Goal: Transaction & Acquisition: Obtain resource

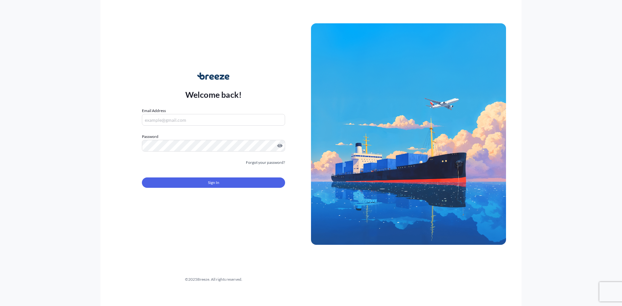
click at [233, 119] on input "Email Address" at bounding box center [213, 120] width 143 height 12
click at [224, 123] on input "Email Address" at bounding box center [213, 120] width 143 height 12
type input "M"
type input "N"
type input "[DOMAIN_NAME][EMAIL_ADDRESS][DOMAIN_NAME]"
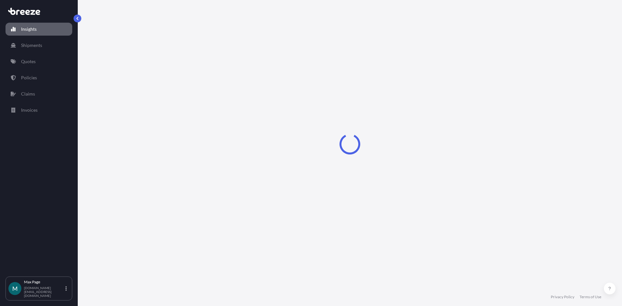
select select "2025"
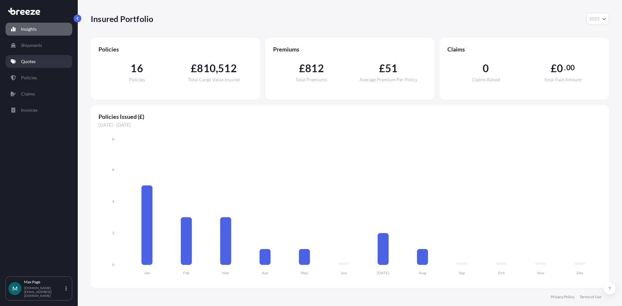
click at [28, 62] on p "Quotes" at bounding box center [28, 61] width 15 height 6
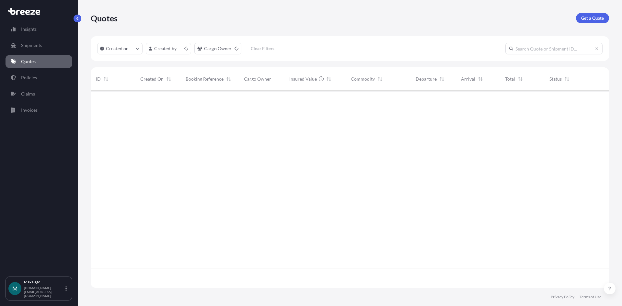
scroll to position [196, 514]
click at [600, 19] on p "Get a Quote" at bounding box center [593, 18] width 23 height 6
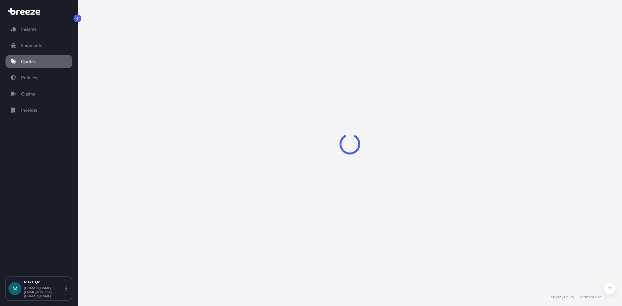
select select "Sea"
select select "1"
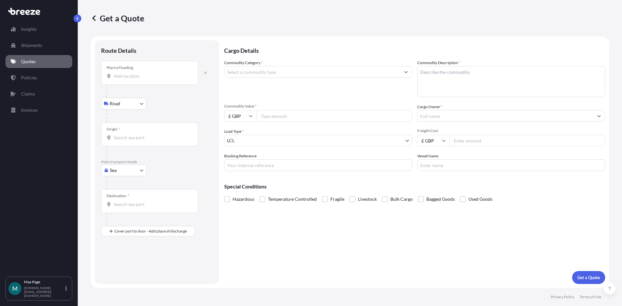
click at [128, 78] on input "Place of loading" at bounding box center [152, 76] width 77 height 6
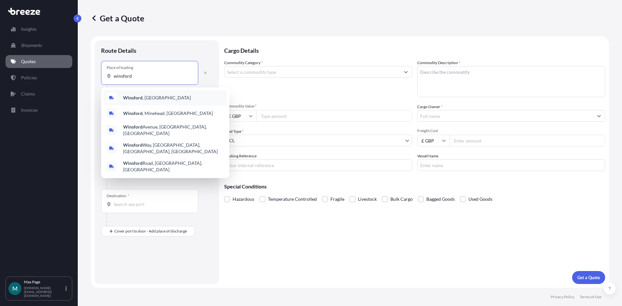
click at [171, 95] on div "[GEOGRAPHIC_DATA] , [GEOGRAPHIC_DATA]" at bounding box center [165, 98] width 123 height 16
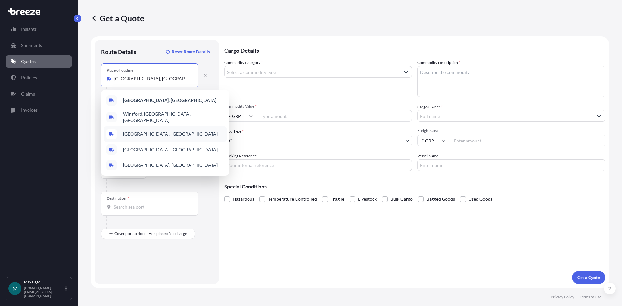
click at [125, 131] on span "[GEOGRAPHIC_DATA], [GEOGRAPHIC_DATA]" at bounding box center [170, 134] width 95 height 6
type input "[GEOGRAPHIC_DATA], [GEOGRAPHIC_DATA]"
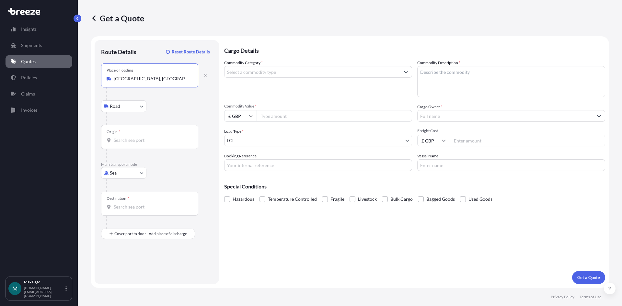
click at [127, 136] on div "Origin *" at bounding box center [149, 137] width 97 height 24
click at [127, 137] on input "Origin *" at bounding box center [152, 140] width 77 height 6
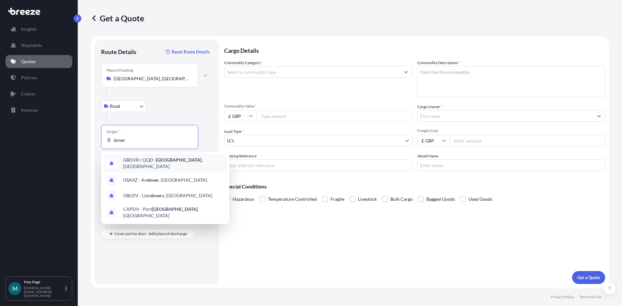
click at [190, 161] on span "GBDVR / QQD - [GEOGRAPHIC_DATA] , [GEOGRAPHIC_DATA]" at bounding box center [173, 163] width 101 height 13
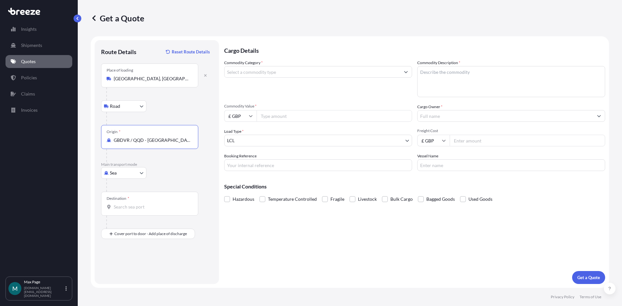
type input "GBDVR / QQD - [GEOGRAPHIC_DATA], [GEOGRAPHIC_DATA]"
click at [131, 174] on body "0 options available. 4 options available. Insights Shipments Quotes Policies Cl…" at bounding box center [311, 153] width 622 height 306
click at [125, 210] on div "Road" at bounding box center [124, 213] width 40 height 12
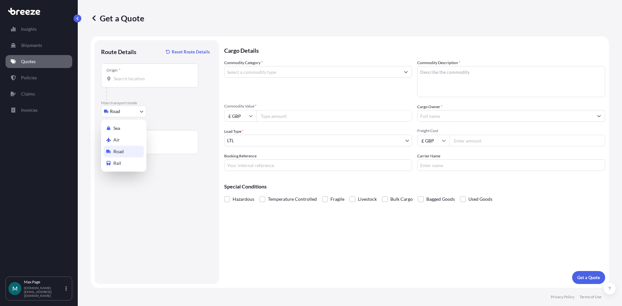
click at [118, 108] on body "4 options available. Insights Shipments Quotes Policies Claims Invoices M [PERS…" at bounding box center [311, 153] width 622 height 306
click at [118, 129] on span "Sea" at bounding box center [116, 128] width 7 height 6
select select "Sea"
click at [148, 89] on div at bounding box center [159, 94] width 106 height 13
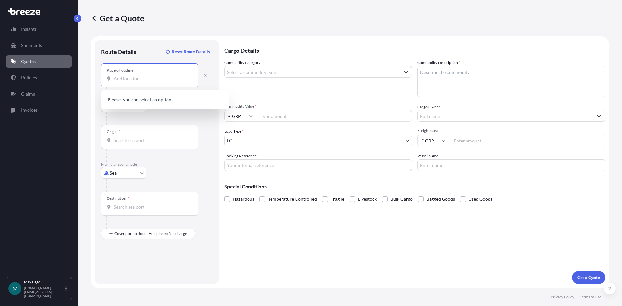
drag, startPoint x: 147, startPoint y: 79, endPoint x: 147, endPoint y: 74, distance: 5.2
click at [147, 79] on input "Place of loading" at bounding box center [152, 79] width 77 height 6
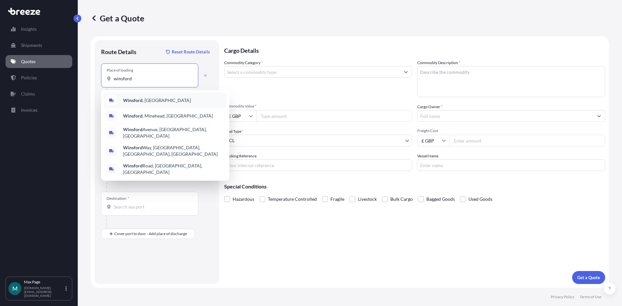
click at [176, 99] on div "[GEOGRAPHIC_DATA] , [GEOGRAPHIC_DATA]" at bounding box center [165, 101] width 123 height 16
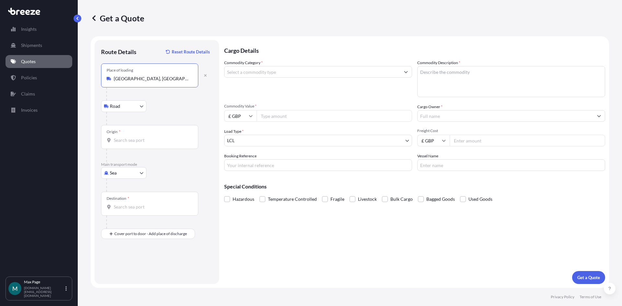
type input "[GEOGRAPHIC_DATA], [GEOGRAPHIC_DATA]"
click at [123, 138] on input "Origin *" at bounding box center [152, 140] width 77 height 6
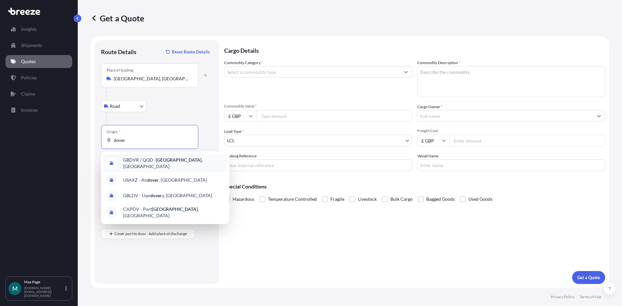
click at [205, 163] on div "GBDVR / QQD - [GEOGRAPHIC_DATA] , [GEOGRAPHIC_DATA]" at bounding box center [165, 163] width 123 height 18
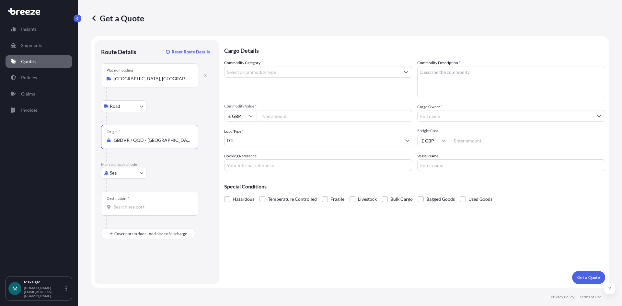
type input "GBDVR / QQD - [GEOGRAPHIC_DATA], [GEOGRAPHIC_DATA]"
click at [133, 202] on div "Destination *" at bounding box center [149, 204] width 97 height 24
click at [133, 204] on input "Destination *" at bounding box center [152, 207] width 77 height 6
click at [161, 228] on span "FRCQF - [GEOGRAPHIC_DATA] , [GEOGRAPHIC_DATA]" at bounding box center [173, 230] width 101 height 13
type input "FRCQF - [GEOGRAPHIC_DATA], [GEOGRAPHIC_DATA]"
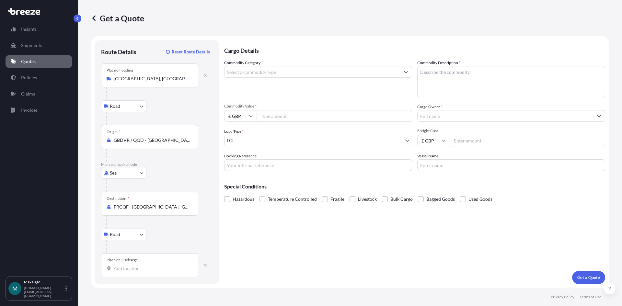
click at [131, 264] on div "Place of Discharge" at bounding box center [149, 266] width 97 height 24
click at [132, 266] on input "Place of Discharge" at bounding box center [152, 269] width 77 height 6
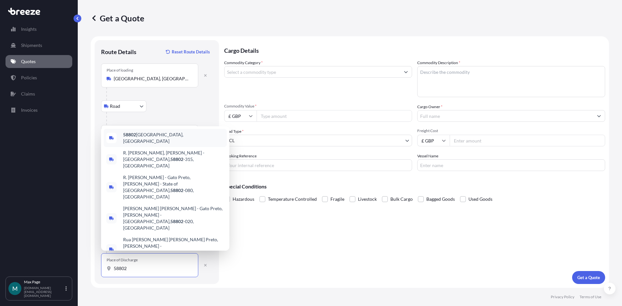
click at [154, 145] on span "58802 [GEOGRAPHIC_DATA], [GEOGRAPHIC_DATA]" at bounding box center [173, 138] width 101 height 13
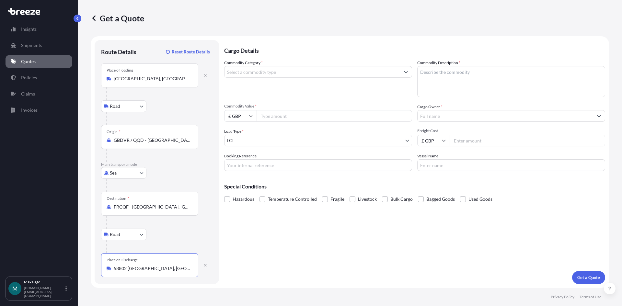
type input "58802 [GEOGRAPHIC_DATA], [GEOGRAPHIC_DATA]"
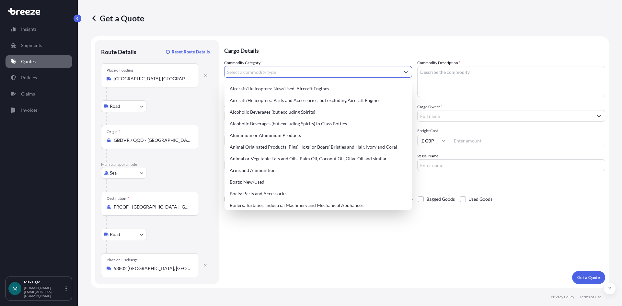
click at [276, 71] on input "Commodity Category *" at bounding box center [313, 72] width 176 height 12
click at [232, 68] on input "Commodity Category *" at bounding box center [313, 72] width 176 height 12
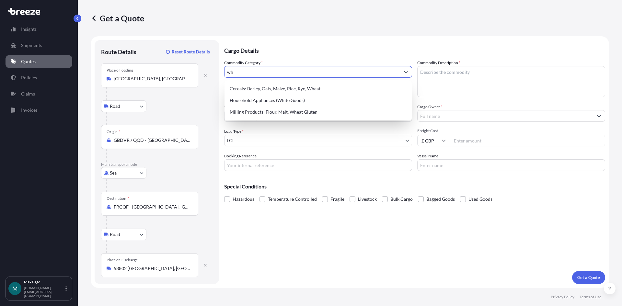
type input "w"
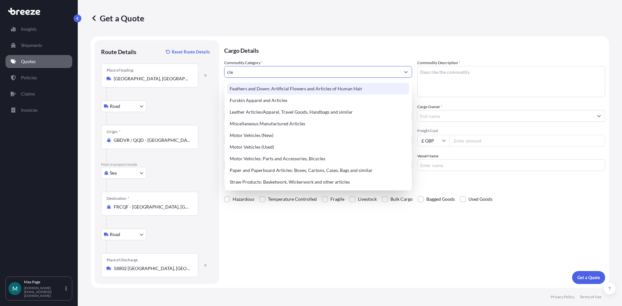
drag, startPoint x: 249, startPoint y: 70, endPoint x: 214, endPoint y: 70, distance: 35.3
click at [214, 70] on form "Route Details Reset Route Details Place of loading [GEOGRAPHIC_DATA], [GEOGRAPH…" at bounding box center [350, 162] width 519 height 252
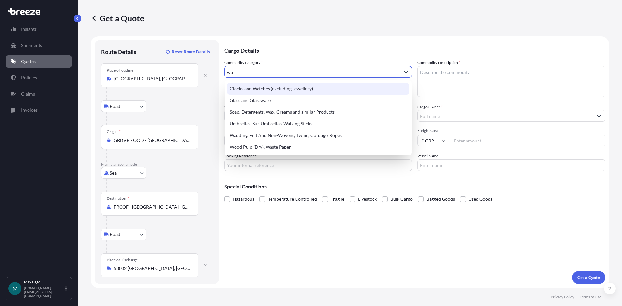
drag, startPoint x: 243, startPoint y: 71, endPoint x: 212, endPoint y: 71, distance: 31.5
click at [212, 71] on form "Route Details Reset Route Details Place of loading [GEOGRAPHIC_DATA], [GEOGRAPH…" at bounding box center [350, 162] width 519 height 252
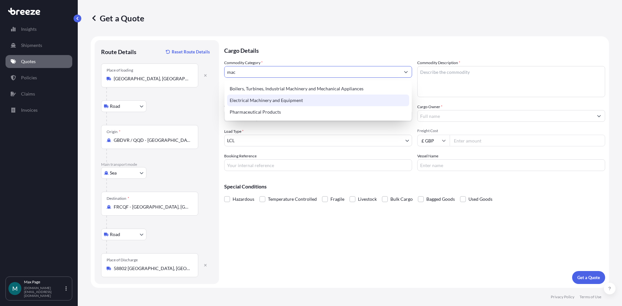
click at [280, 101] on div "Electrical Machinery and Equipment" at bounding box center [318, 101] width 182 height 12
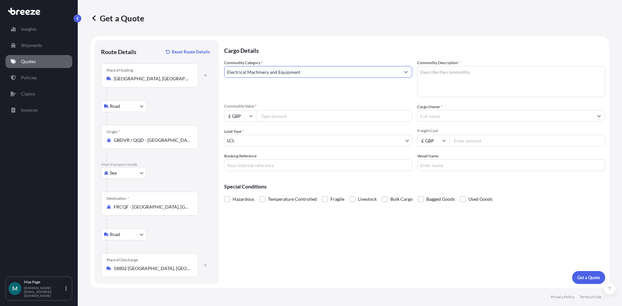
type input "Electrical Machinery and Equipment"
click at [449, 72] on textarea "Commodity Description *" at bounding box center [512, 81] width 188 height 31
type textarea "w"
click at [492, 72] on textarea "INDUSTRIAL WHEEL WASHING" at bounding box center [512, 81] width 188 height 31
click at [522, 77] on textarea "INDUSTRIAL WHEEL WASHING EQUIPMENT" at bounding box center [512, 81] width 188 height 31
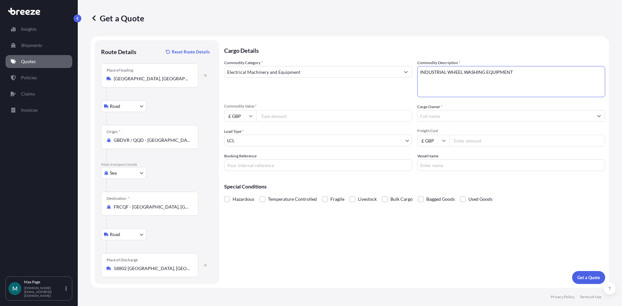
type textarea "INDUSTRIAL WHEEL WASHING EQUIPMENT"
click at [307, 119] on input "Commodity Value *" at bounding box center [335, 116] width 156 height 12
type input "19910"
click at [437, 114] on input "Cargo Owner *" at bounding box center [506, 116] width 176 height 12
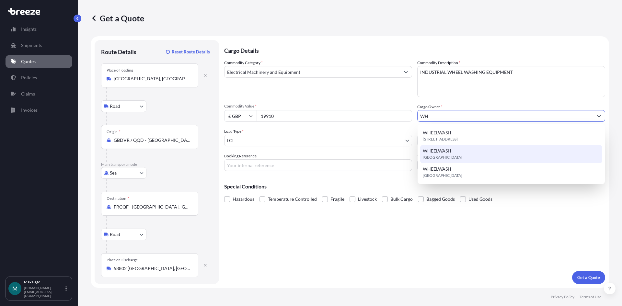
click at [487, 151] on div "WHEELWASH [GEOGRAPHIC_DATA]" at bounding box center [512, 154] width 182 height 18
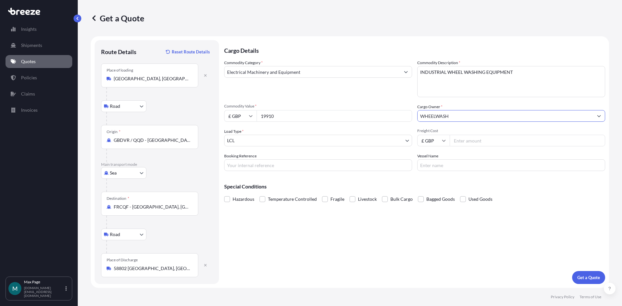
type input "WHEELWASH"
click at [374, 137] on body "Insights Shipments Quotes Policies Claims Invoices M [PERSON_NAME] [DOMAIN_NAME…" at bounding box center [311, 153] width 622 height 306
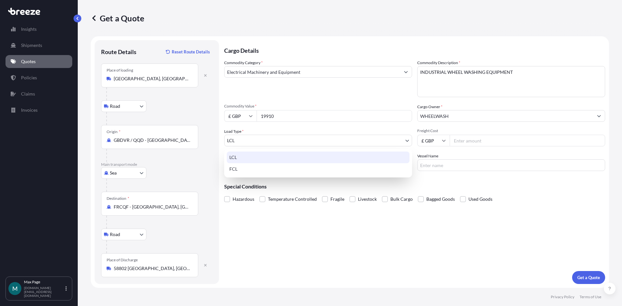
click at [355, 140] on body "3 options available. Insights Shipments Quotes Policies Claims Invoices M [PERS…" at bounding box center [311, 153] width 622 height 306
click at [263, 156] on div "LCL" at bounding box center [318, 158] width 183 height 12
click at [265, 142] on body "Insights Shipments Quotes Policies Claims Invoices M [PERSON_NAME] [DOMAIN_NAME…" at bounding box center [311, 153] width 622 height 306
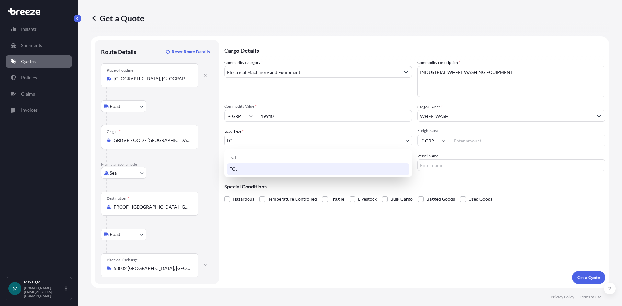
click at [249, 167] on div "FCL" at bounding box center [318, 169] width 183 height 12
select select "2"
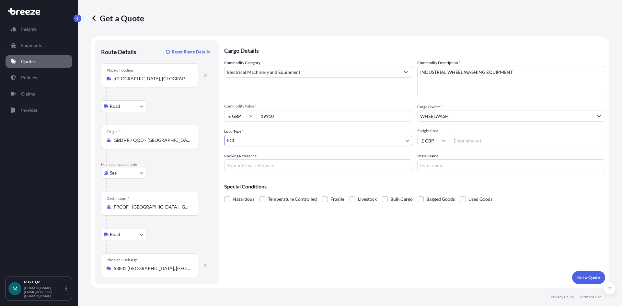
click at [473, 142] on input "Freight Cost" at bounding box center [528, 141] width 156 height 12
click at [466, 138] on input "Freight Cost" at bounding box center [528, 141] width 156 height 12
type input "1790"
click at [293, 167] on input "Booking Reference" at bounding box center [318, 166] width 188 height 12
type input "WHEELWASH GB>DE"
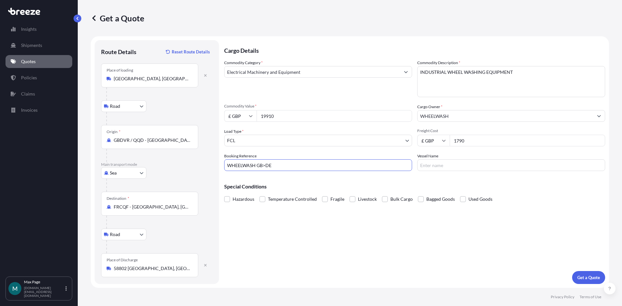
click at [457, 162] on input "Vessel Name" at bounding box center [512, 166] width 188 height 12
type input "DLS"
click at [437, 184] on p "Special Conditions" at bounding box center [414, 186] width 381 height 5
click at [581, 274] on button "Get a Quote" at bounding box center [589, 277] width 33 height 13
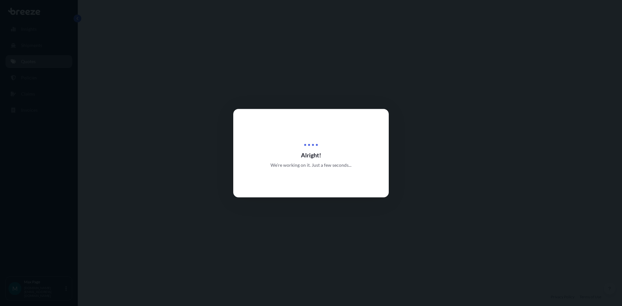
select select "Road"
select select "Sea"
select select "Road"
select select "2"
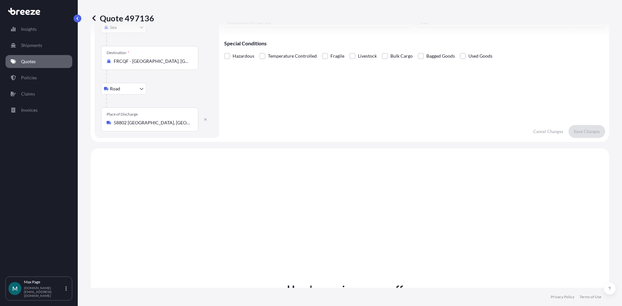
scroll to position [259, 0]
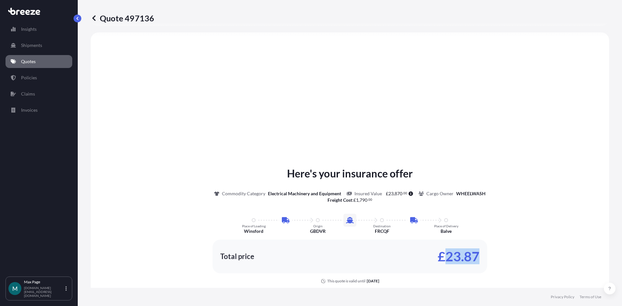
drag, startPoint x: 440, startPoint y: 258, endPoint x: 497, endPoint y: 265, distance: 57.1
click at [497, 264] on div "Here's your insurance offer Commodity Category Electrical Machinery and Equipme…" at bounding box center [350, 225] width 501 height 118
click at [421, 260] on div "Total price £23.87" at bounding box center [349, 257] width 259 height 10
drag, startPoint x: 436, startPoint y: 260, endPoint x: 480, endPoint y: 263, distance: 43.9
click at [480, 263] on div "Total price £23.87" at bounding box center [350, 257] width 275 height 34
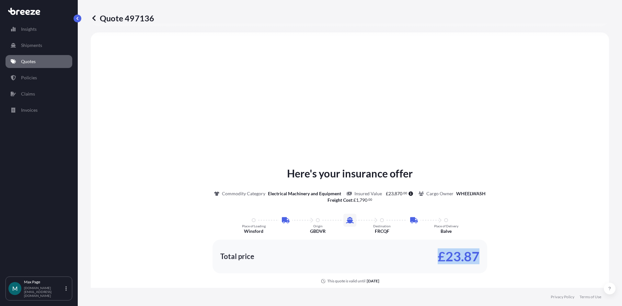
click at [403, 255] on div "Total price £23.87" at bounding box center [349, 257] width 259 height 10
